Goal: Book appointment/travel/reservation

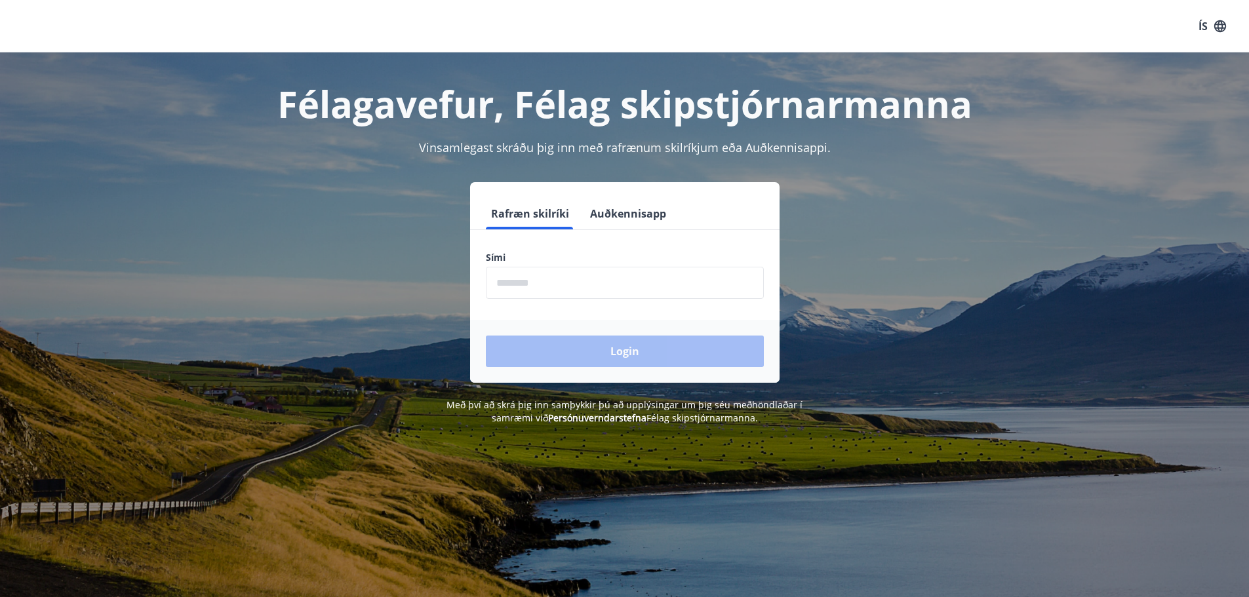
click at [612, 275] on input "phone" at bounding box center [625, 283] width 278 height 32
type input "********"
click at [611, 349] on button "Login" at bounding box center [625, 351] width 278 height 31
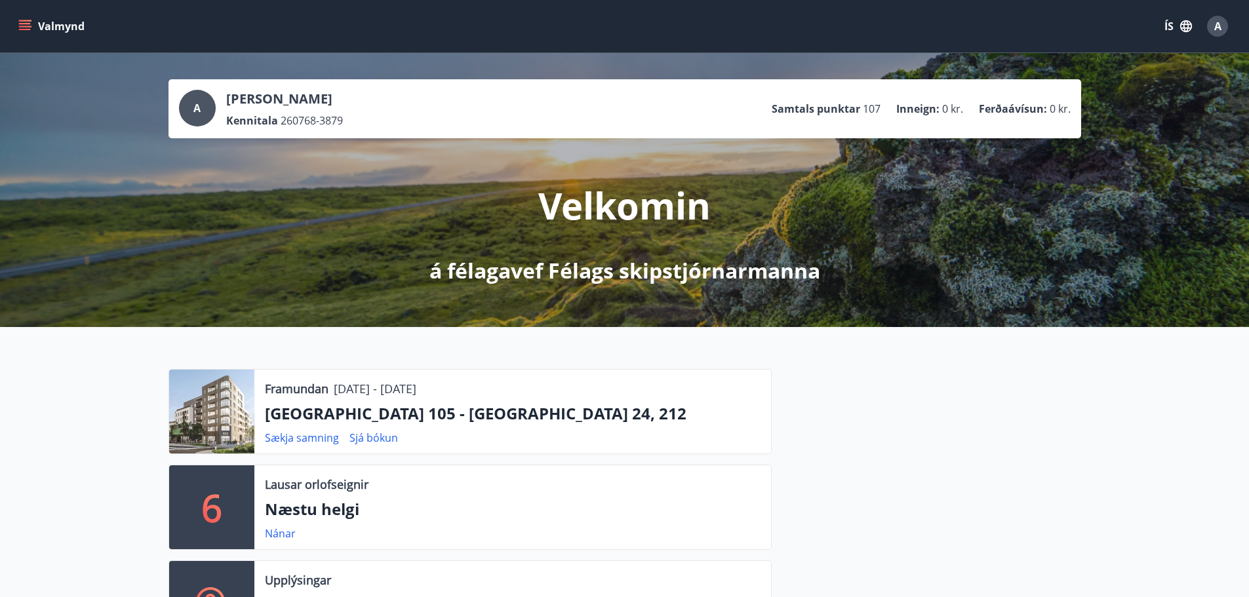
click at [62, 24] on button "Valmynd" at bounding box center [53, 26] width 74 height 24
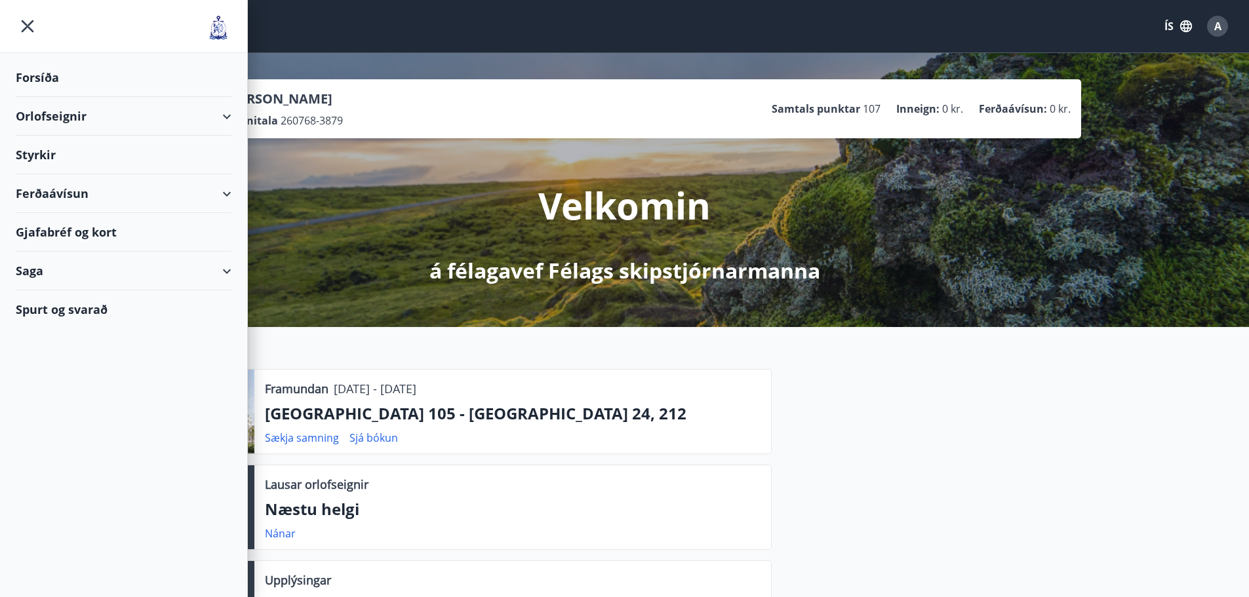
click at [62, 117] on div "Orlofseignir" at bounding box center [124, 116] width 216 height 39
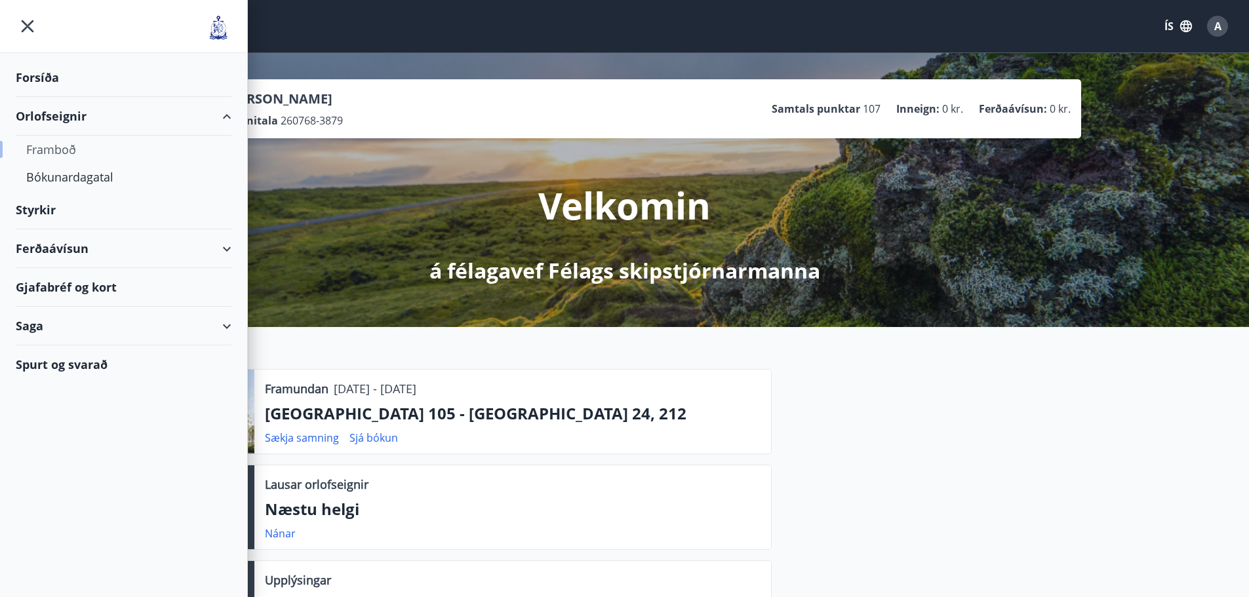
click at [61, 144] on div "Framboð" at bounding box center [123, 150] width 195 height 28
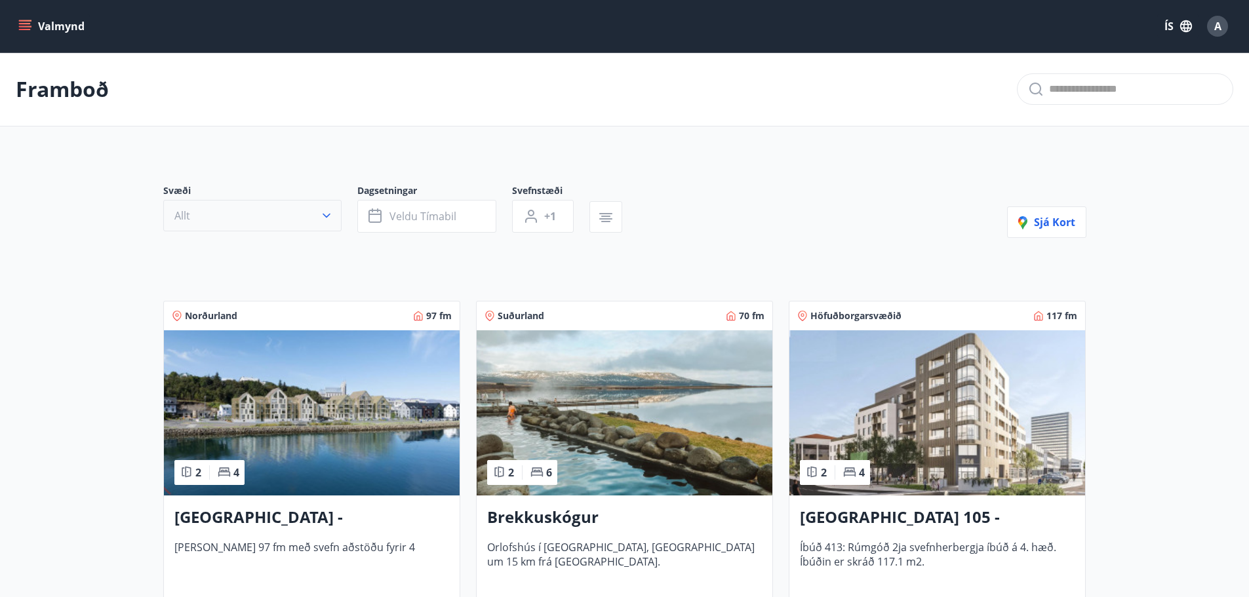
click at [282, 210] on button "Allt" at bounding box center [252, 215] width 178 height 31
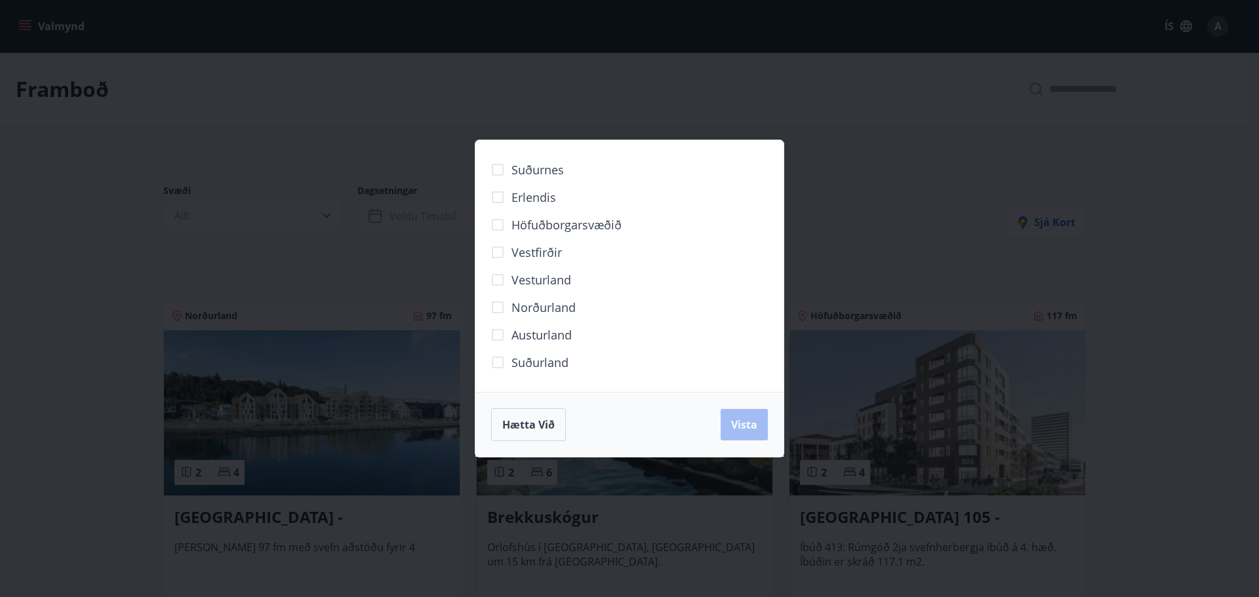
click at [530, 222] on span "Höfuðborgarsvæðið" at bounding box center [566, 224] width 110 height 17
click at [742, 424] on span "Vista" at bounding box center [744, 425] width 26 height 14
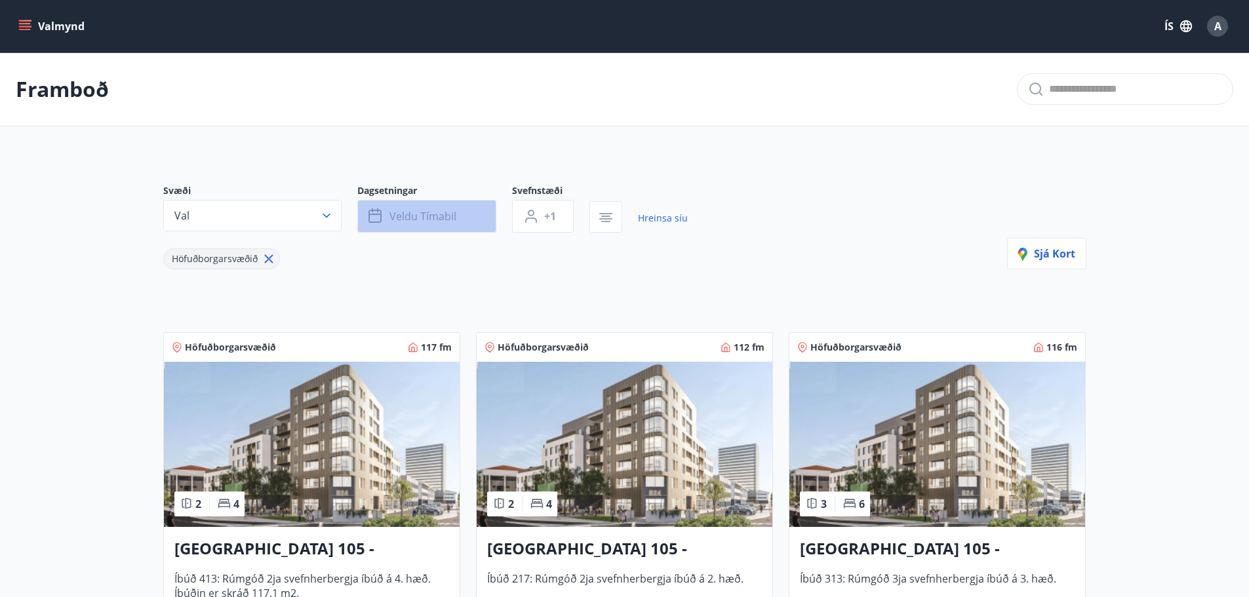
click at [444, 214] on span "Veldu tímabil" at bounding box center [422, 216] width 67 height 14
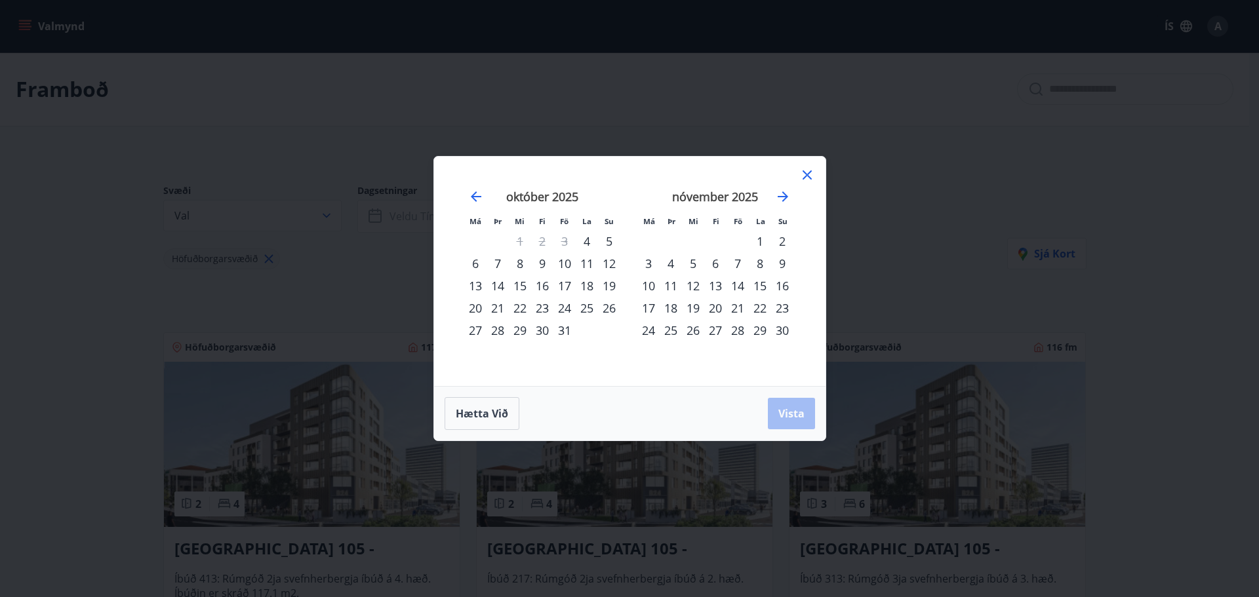
click at [517, 283] on div "15" at bounding box center [520, 286] width 22 height 22
click at [585, 283] on div "18" at bounding box center [587, 286] width 22 height 22
click at [789, 414] on span "Vista" at bounding box center [791, 413] width 26 height 14
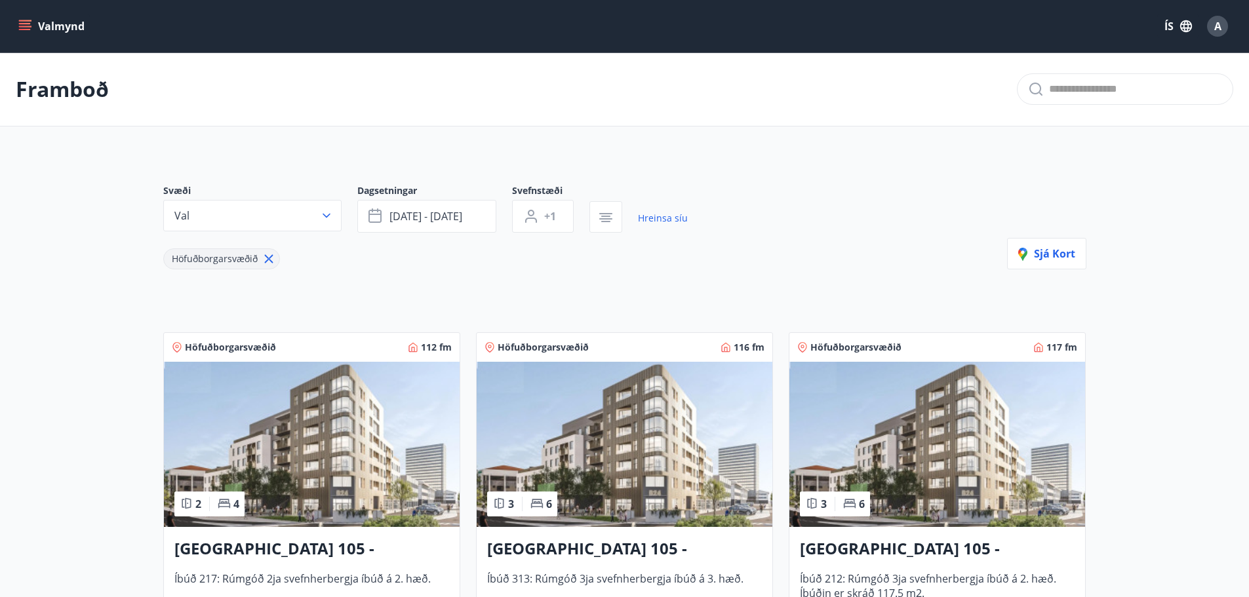
click at [60, 23] on button "Valmynd" at bounding box center [53, 26] width 74 height 24
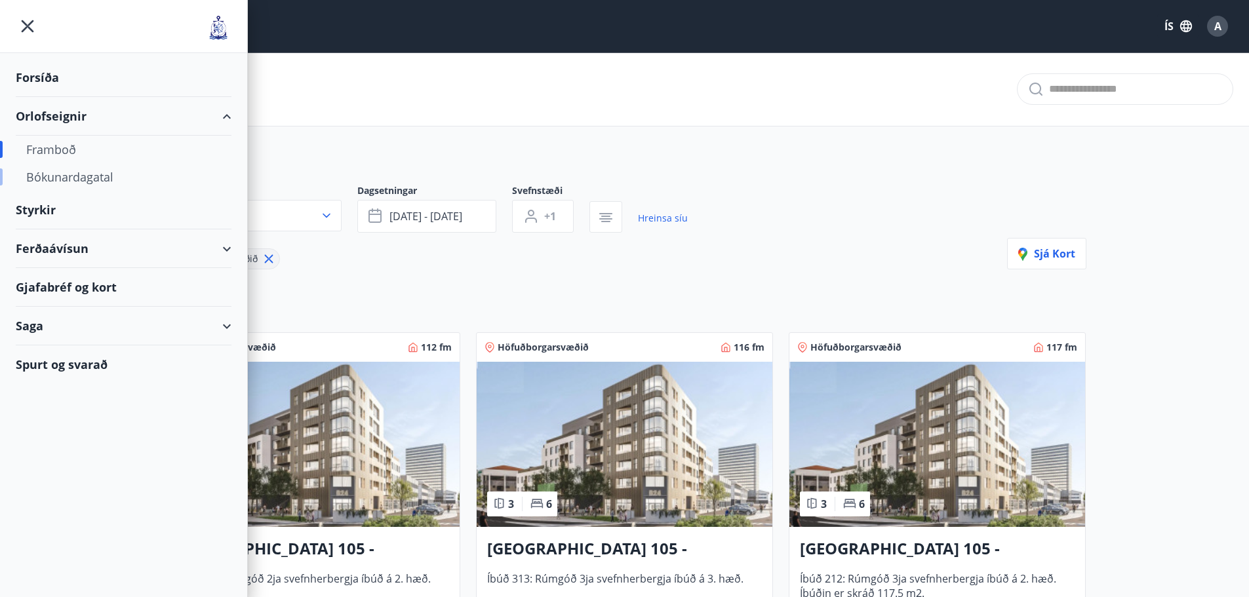
click at [98, 172] on div "Bókunardagatal" at bounding box center [123, 177] width 195 height 28
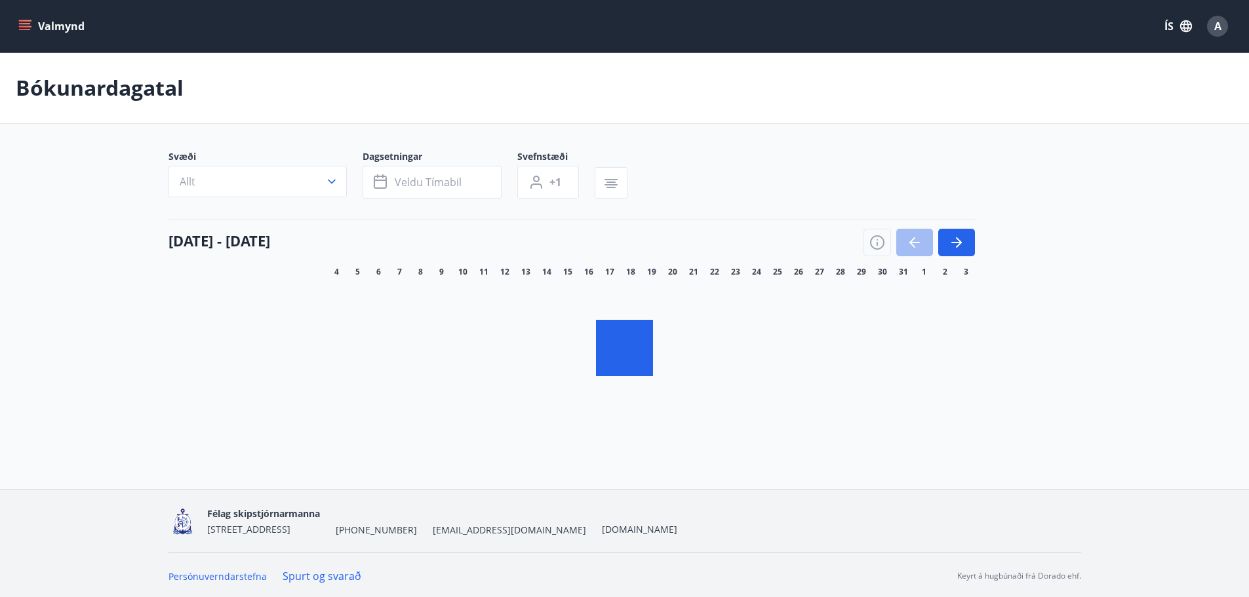
click at [334, 178] on icon "button" at bounding box center [331, 181] width 13 height 13
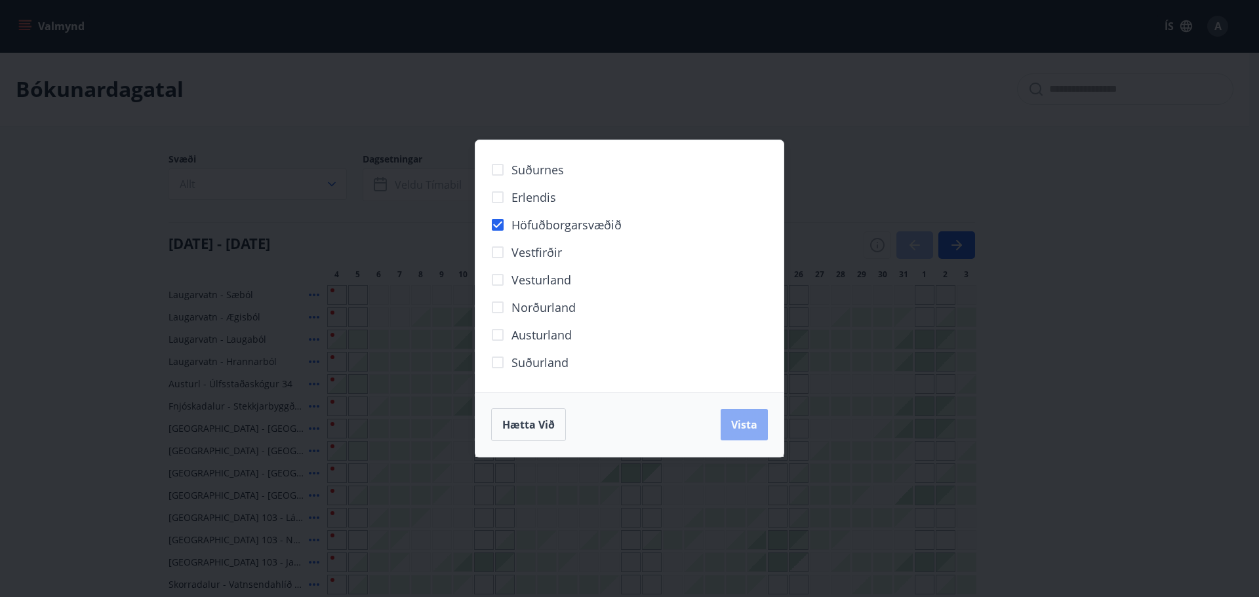
click at [732, 424] on span "Vista" at bounding box center [744, 425] width 26 height 14
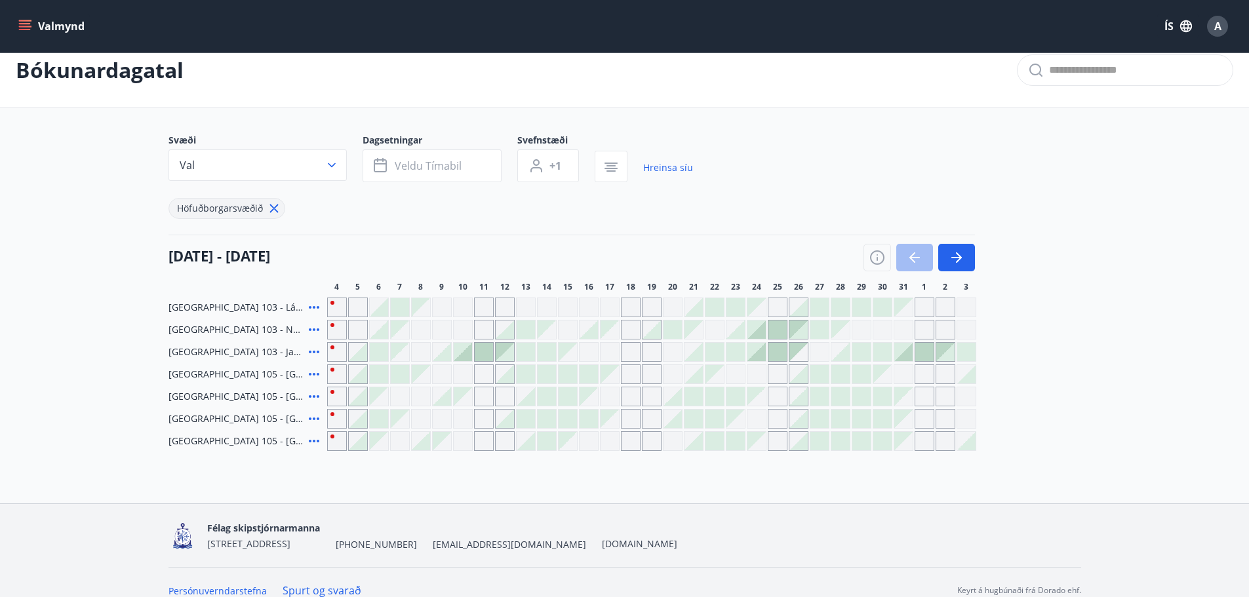
scroll to position [35, 0]
